Goal: Information Seeking & Learning: Find specific fact

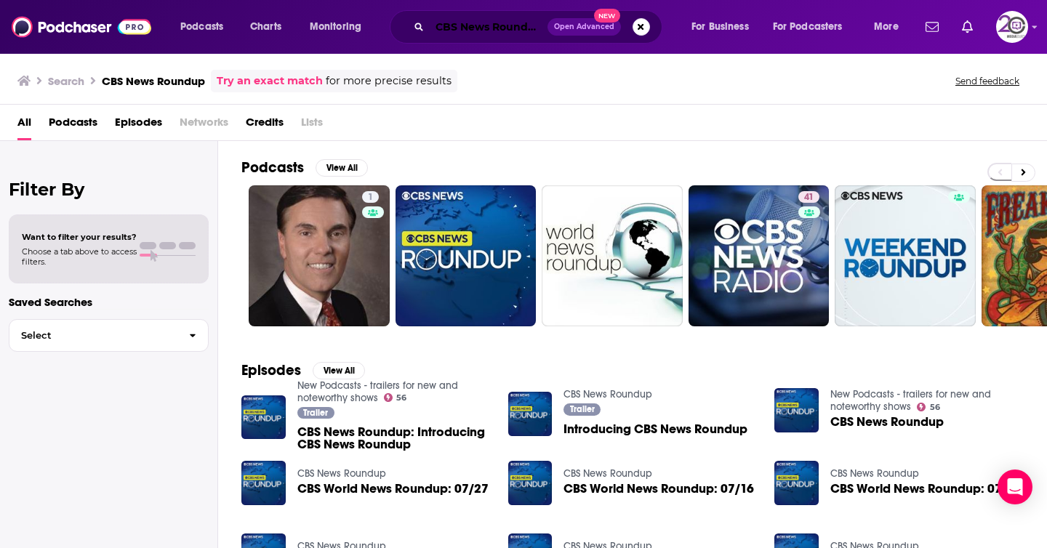
click at [489, 22] on input "CBS News Roundup" at bounding box center [489, 26] width 118 height 23
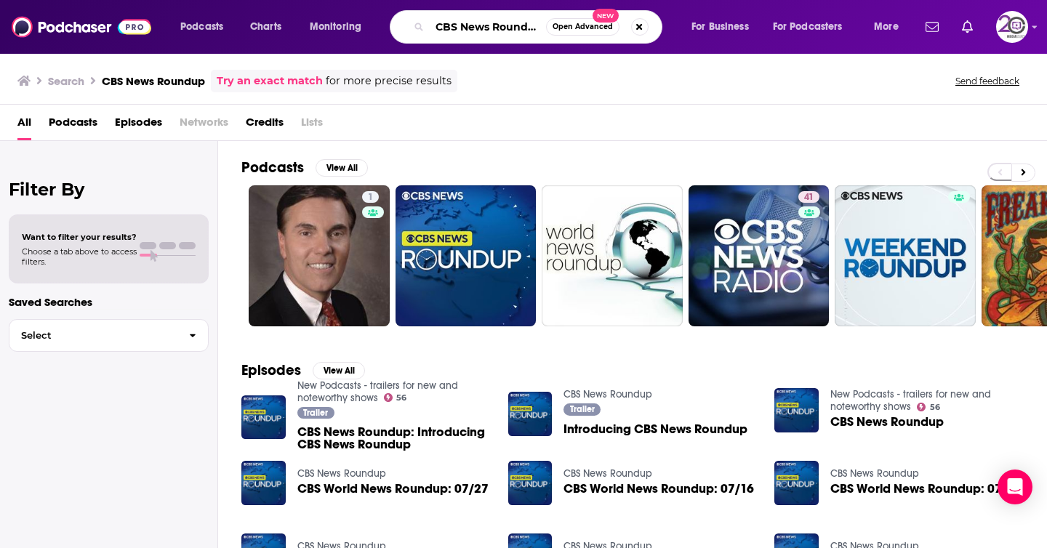
click at [489, 22] on input "CBS News Roundup" at bounding box center [488, 26] width 116 height 23
click at [489, 23] on input "CBS News Roundup" at bounding box center [488, 26] width 116 height 23
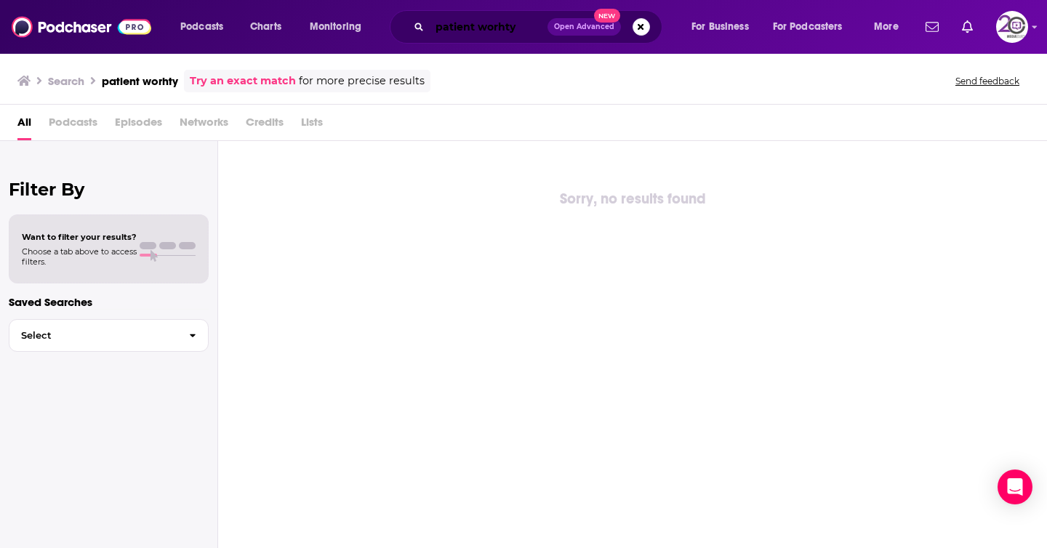
click at [501, 22] on input "patient worhty" at bounding box center [489, 26] width 118 height 23
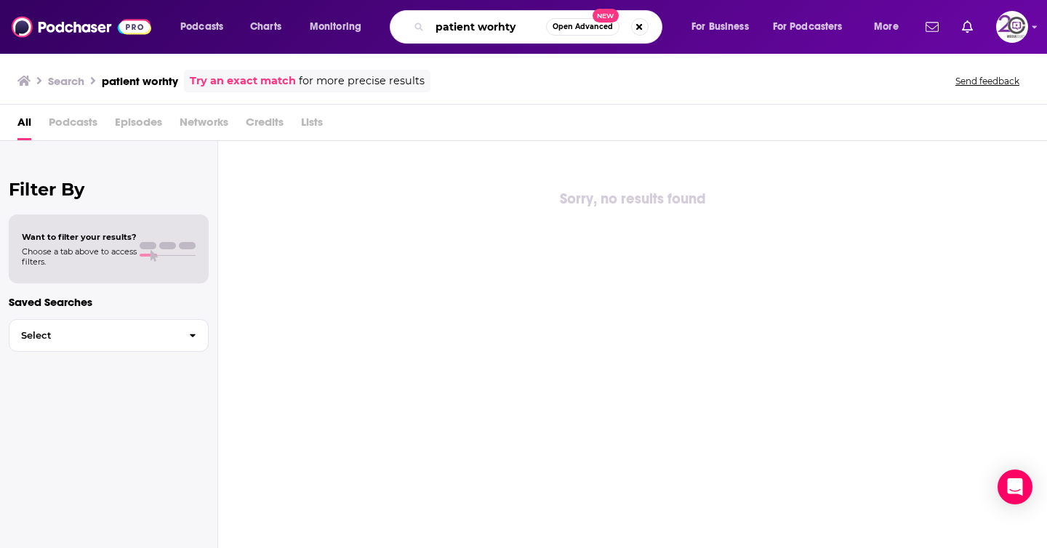
click at [501, 22] on input "patient worhty" at bounding box center [488, 26] width 116 height 23
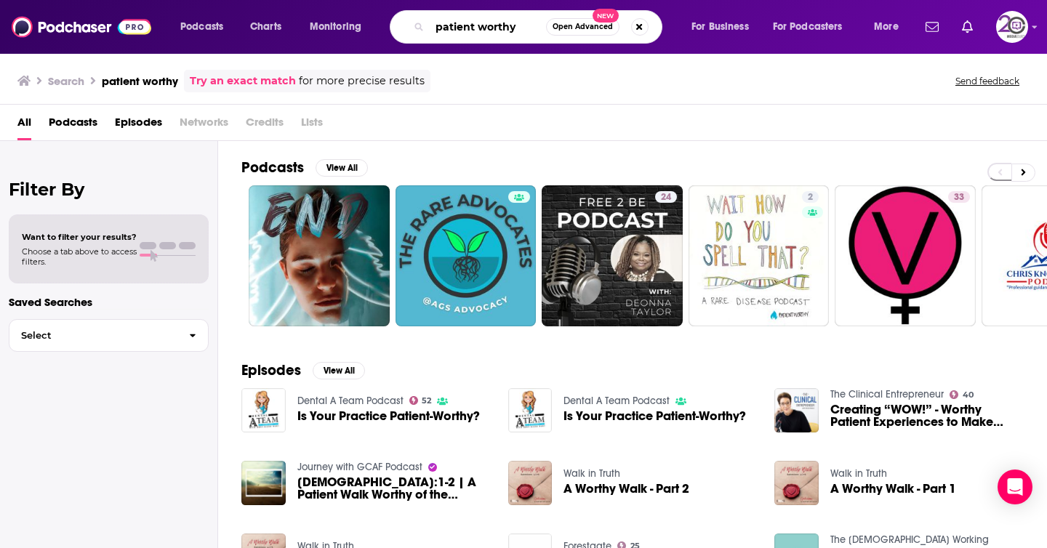
click at [500, 36] on input "patient worthy" at bounding box center [488, 26] width 116 height 23
type input "explore podcasts"
